Goal: Information Seeking & Learning: Learn about a topic

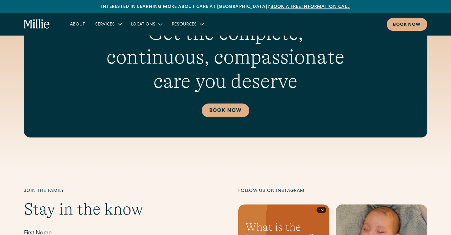
scroll to position [2596, 0]
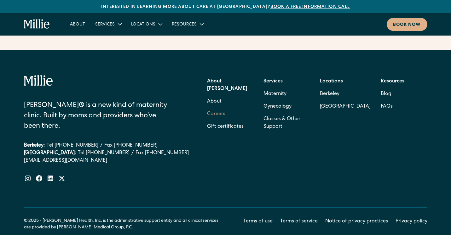
click at [221, 108] on link "Careers" at bounding box center [216, 114] width 18 height 13
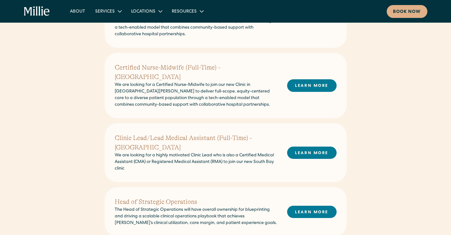
scroll to position [210, 0]
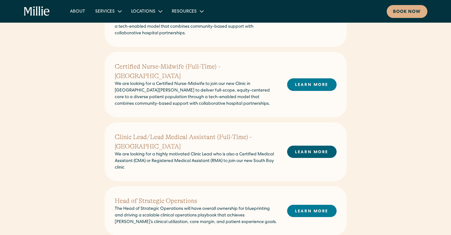
click at [301, 146] on link "LEARN MORE" at bounding box center [311, 152] width 49 height 12
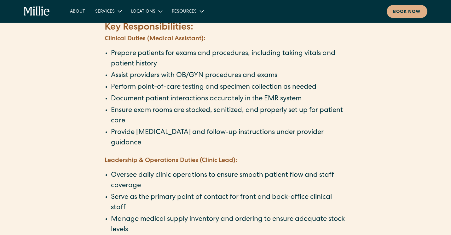
scroll to position [263, 0]
click at [275, 146] on li "Provide [MEDICAL_DATA] and follow-up instructions under provider guidance" at bounding box center [229, 138] width 236 height 21
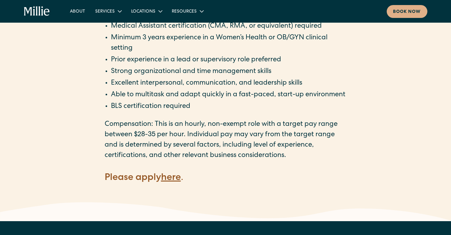
scroll to position [643, 0]
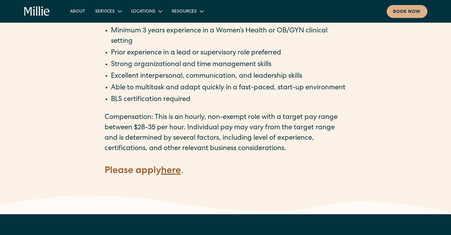
click at [172, 176] on strong "here" at bounding box center [171, 171] width 20 height 9
